Goal: Task Accomplishment & Management: Complete application form

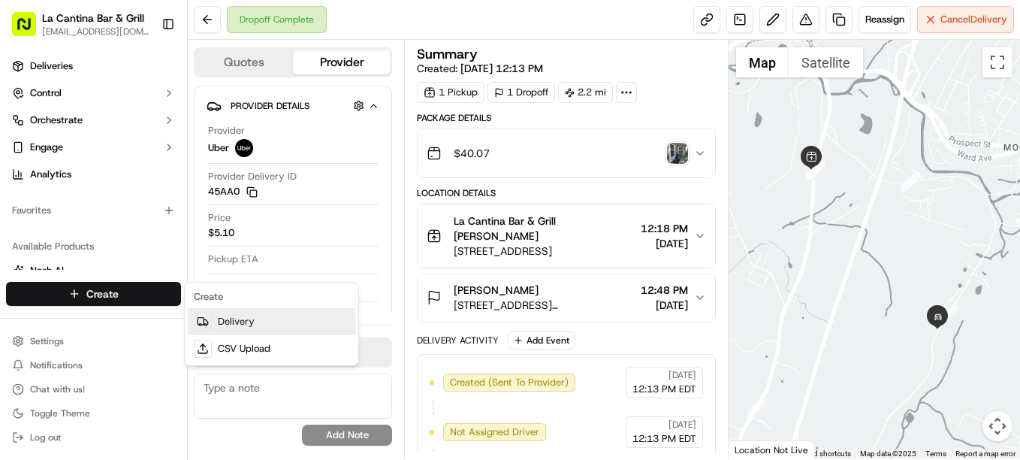
click at [226, 318] on link "Delivery" at bounding box center [271, 321] width 167 height 27
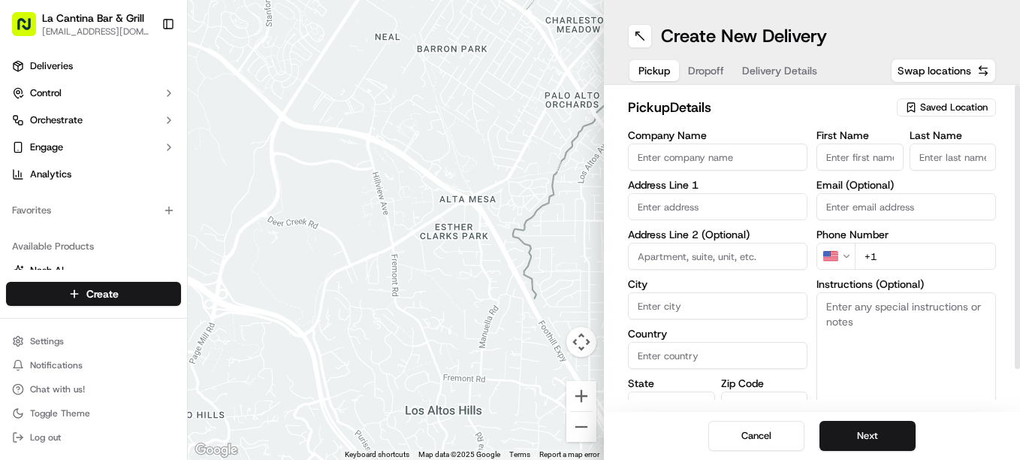
click at [669, 161] on input "Company Name" at bounding box center [718, 156] width 180 height 27
type input "La Cantina Bar & Grill"
type input "[STREET_ADDRESS]"
type input "Plainfield"
type input "[GEOGRAPHIC_DATA]"
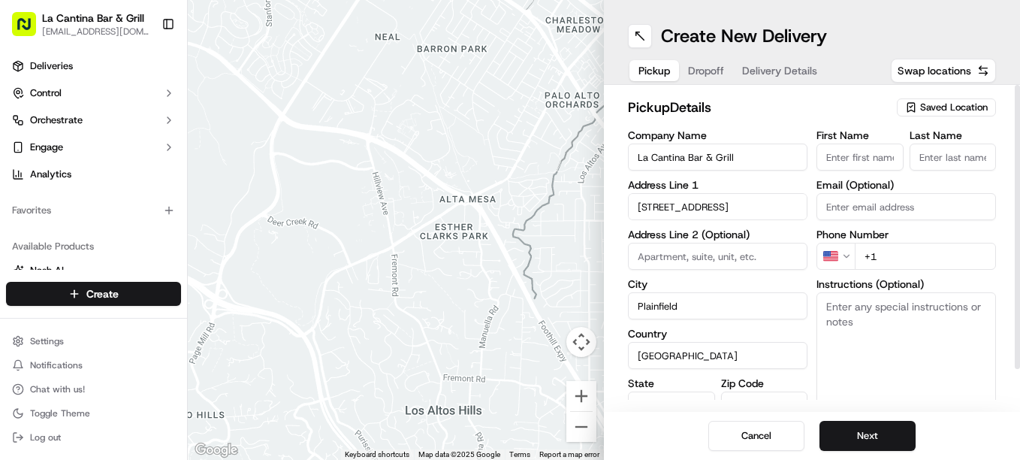
type input "CT"
type input "06374"
type input "[PERSON_NAME]"
type input "G"
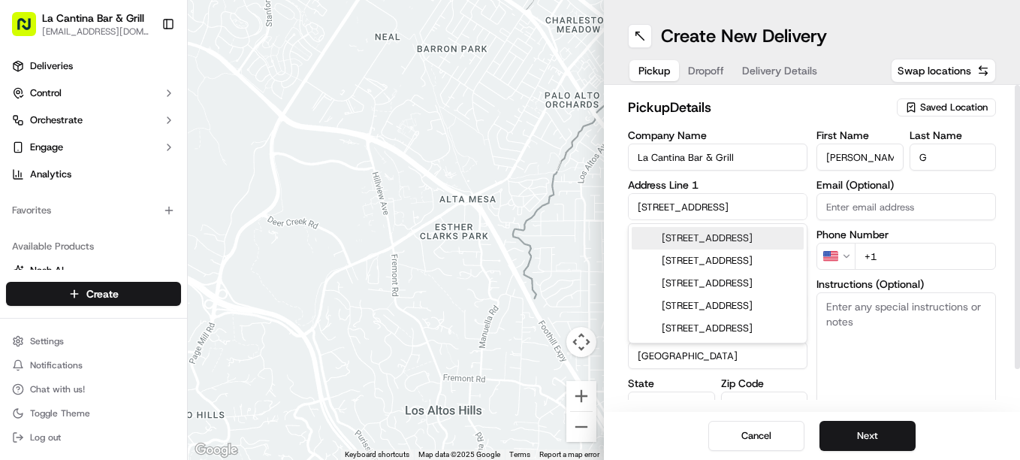
click at [904, 264] on input "+1" at bounding box center [925, 256] width 141 height 27
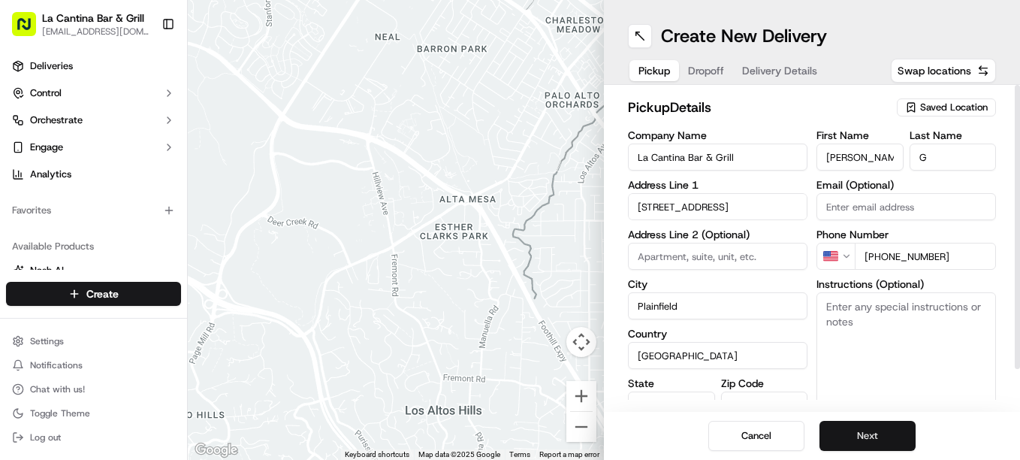
type input "[PHONE_NUMBER]"
click at [871, 446] on button "Next" at bounding box center [867, 436] width 96 height 30
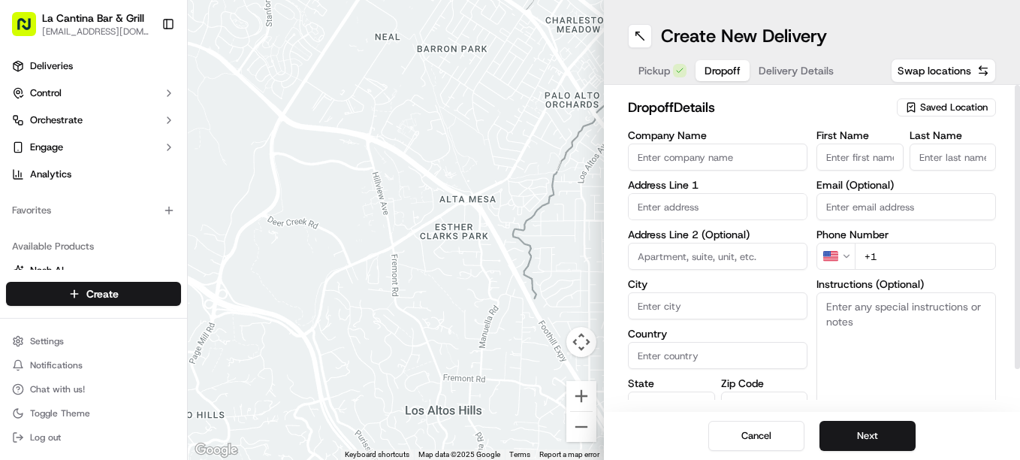
click at [850, 155] on input "First Name" at bounding box center [859, 156] width 87 height 27
type input "[PERSON_NAME]"
type input "[STREET_ADDRESS]"
type input "Plainfield"
type input "[GEOGRAPHIC_DATA]"
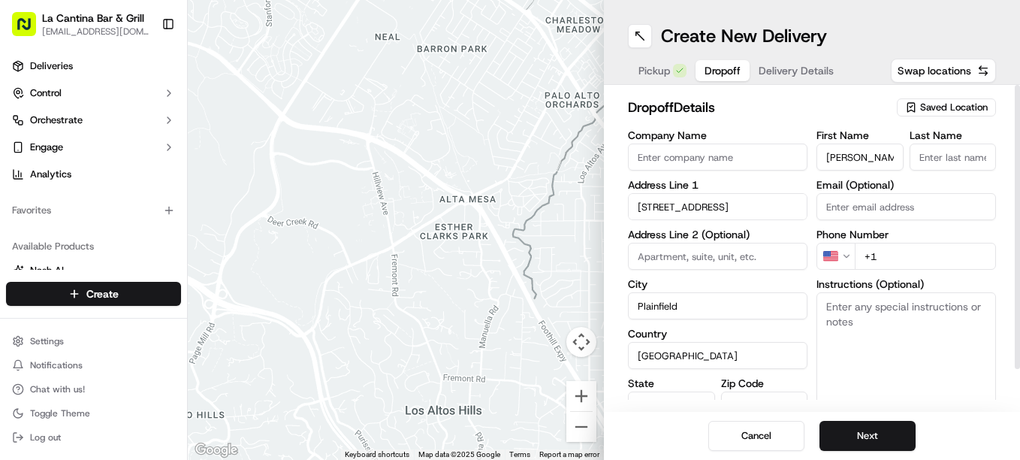
type input "CT"
type input "06374"
type input "bromley"
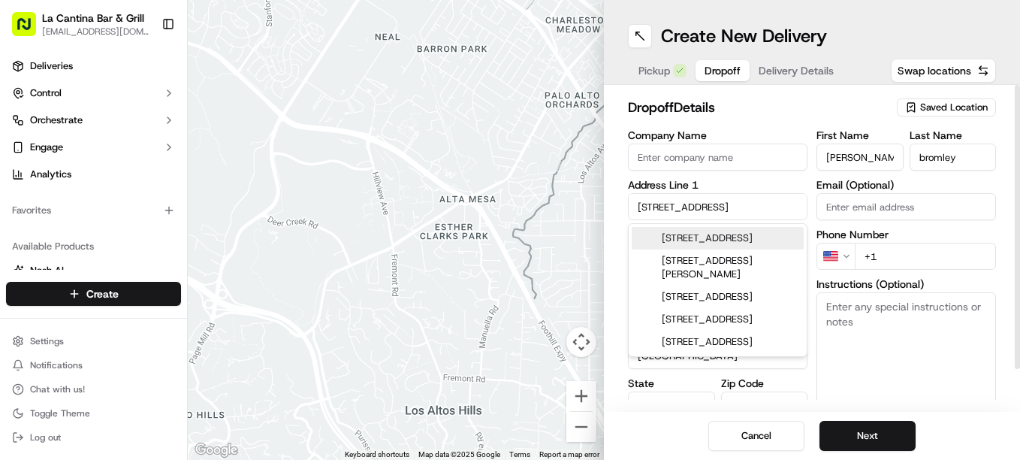
click at [913, 260] on input "+1" at bounding box center [925, 256] width 141 height 27
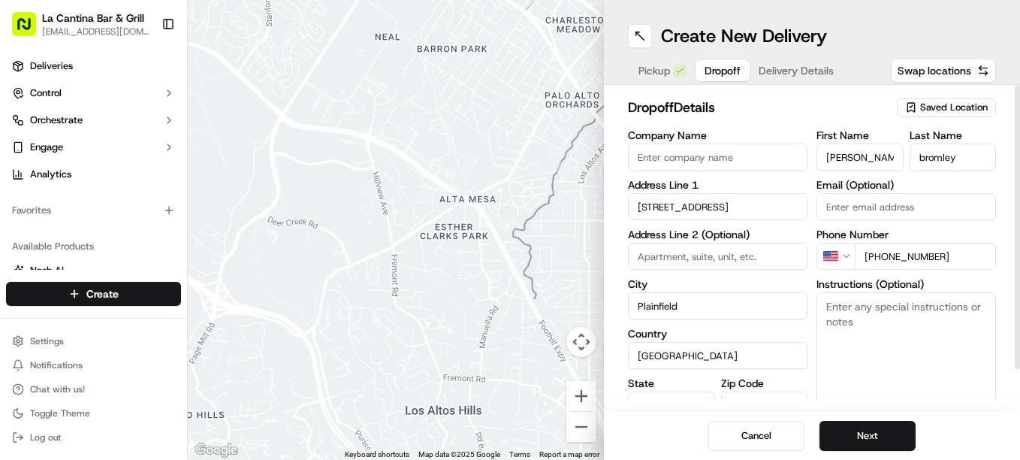
type input "[PHONE_NUMBER]"
click at [880, 436] on button "Next" at bounding box center [867, 436] width 96 height 30
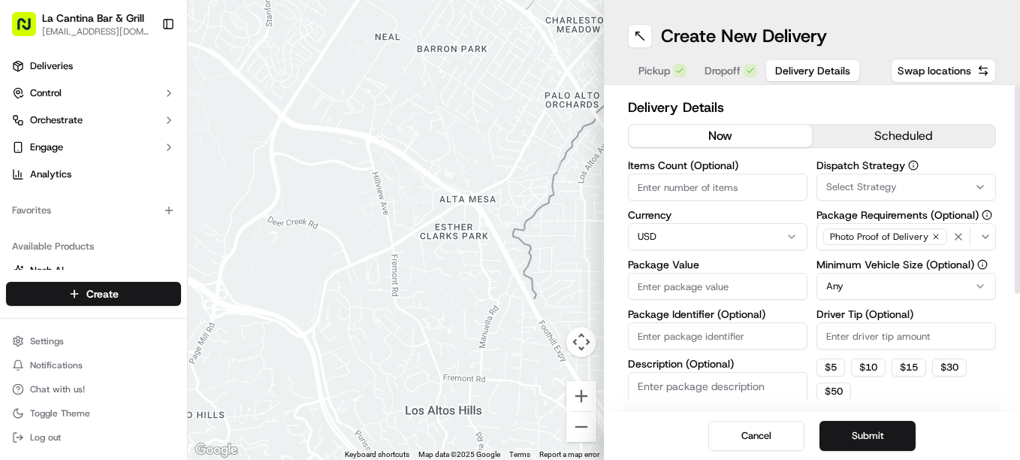
click at [682, 281] on input "Package Value" at bounding box center [718, 286] width 180 height 27
type input "48.01"
click at [865, 342] on input "Driver Tip (Optional)" at bounding box center [906, 335] width 180 height 27
type input "6.90"
click at [878, 421] on button "Submit" at bounding box center [867, 436] width 96 height 30
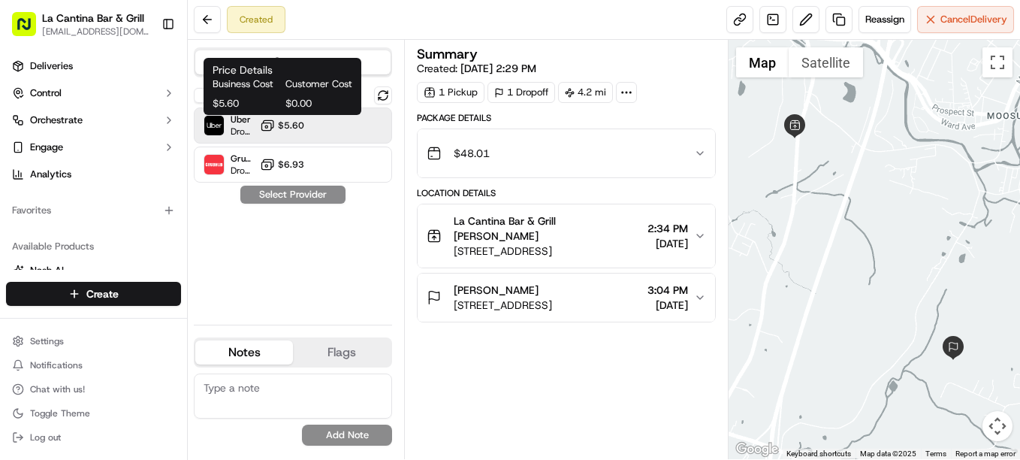
click at [290, 122] on span "$5.60" at bounding box center [291, 125] width 26 height 12
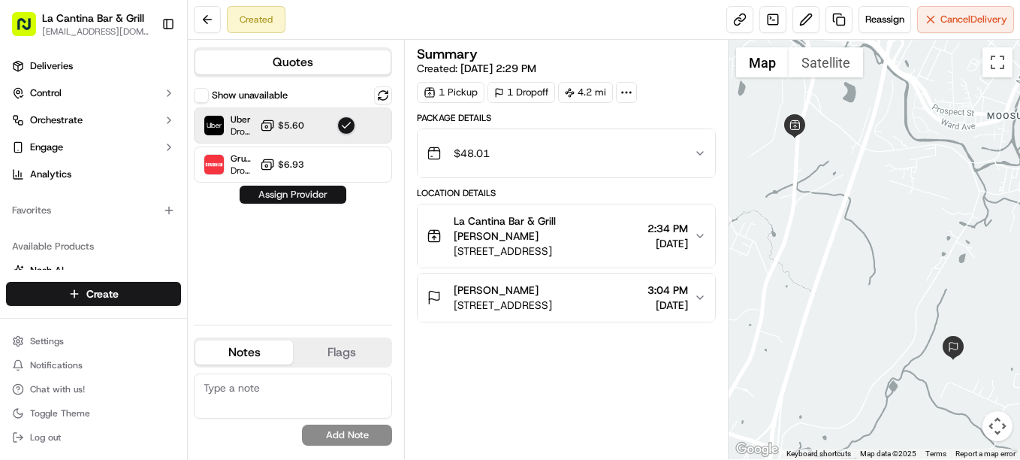
click at [290, 194] on button "Assign Provider" at bounding box center [293, 195] width 107 height 18
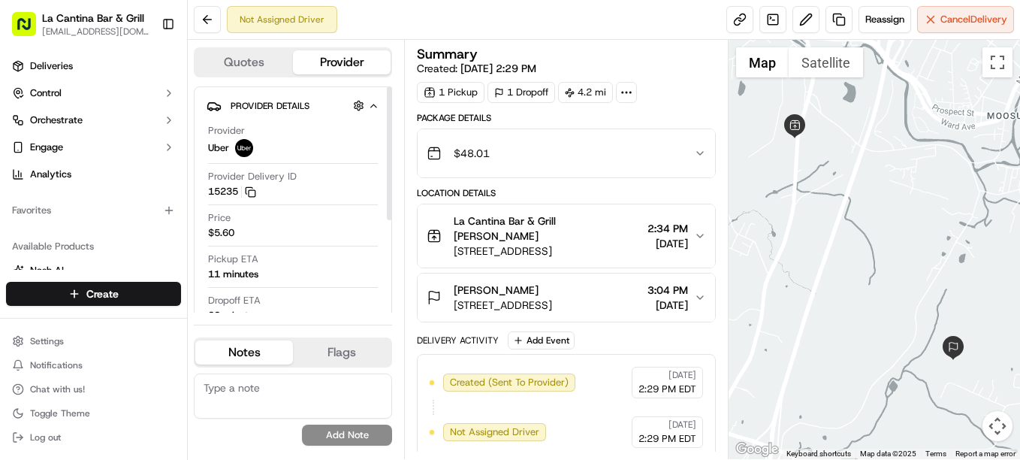
drag, startPoint x: 389, startPoint y: 172, endPoint x: 398, endPoint y: 98, distance: 74.9
click at [392, 98] on div at bounding box center [389, 153] width 5 height 134
